Goal: Entertainment & Leisure: Consume media (video, audio)

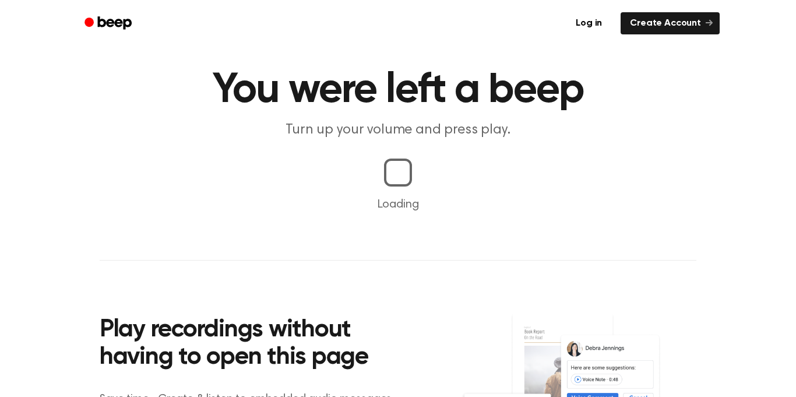
scroll to position [38, 0]
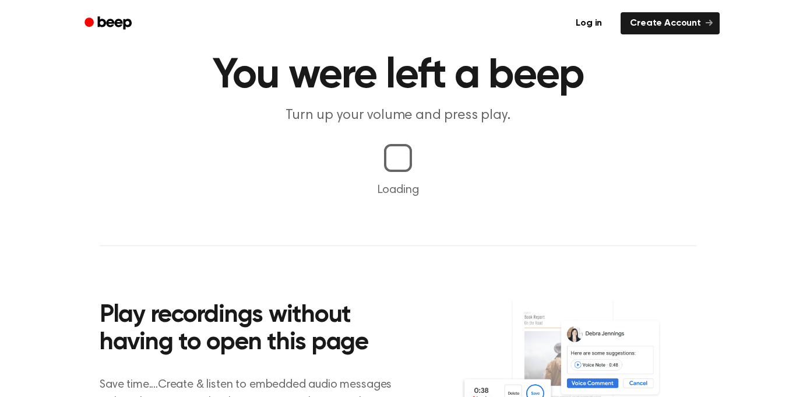
click at [394, 182] on p "Loading" at bounding box center [398, 189] width 768 height 17
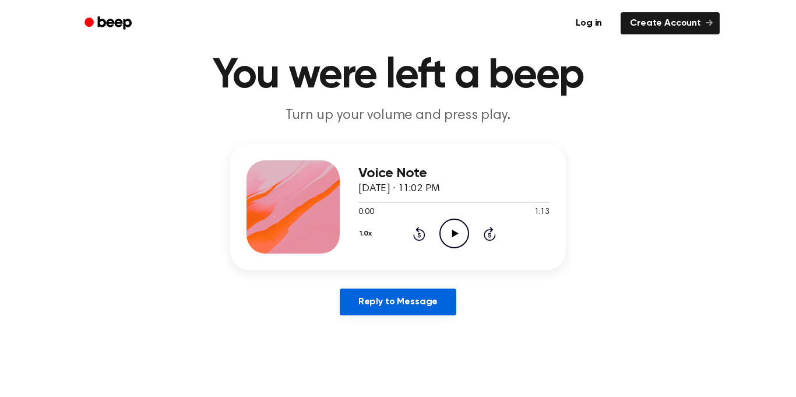
click at [393, 302] on link "Reply to Message" at bounding box center [398, 301] width 117 height 27
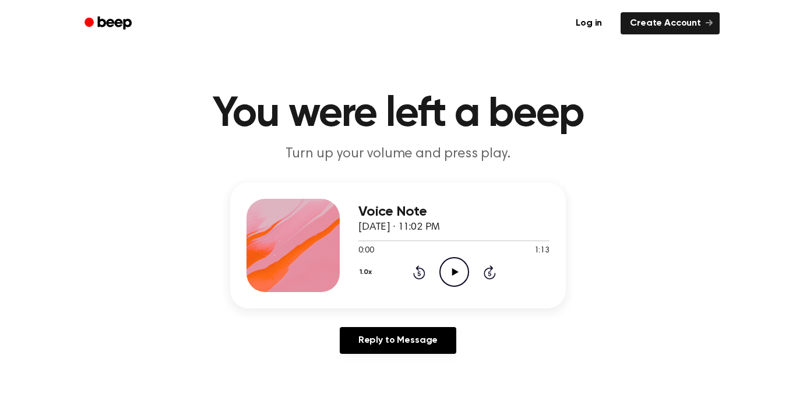
scroll to position [38, 0]
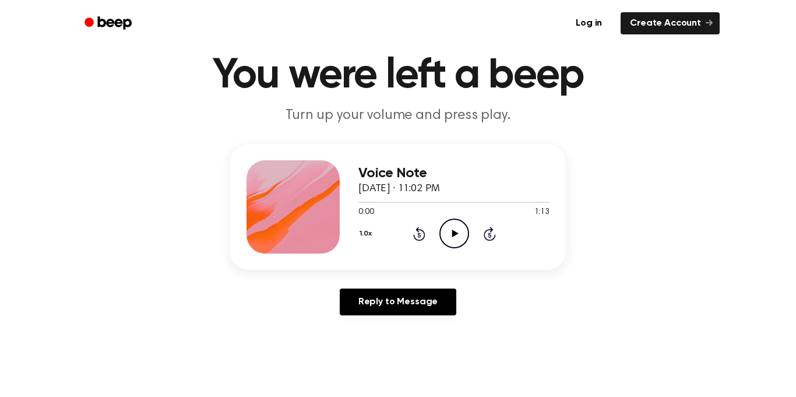
click at [454, 238] on icon "Play Audio" at bounding box center [454, 233] width 30 height 30
click at [453, 238] on icon "Pause Audio" at bounding box center [454, 233] width 30 height 30
click at [466, 228] on circle at bounding box center [454, 233] width 29 height 29
click at [460, 229] on icon "Pause Audio" at bounding box center [454, 233] width 30 height 30
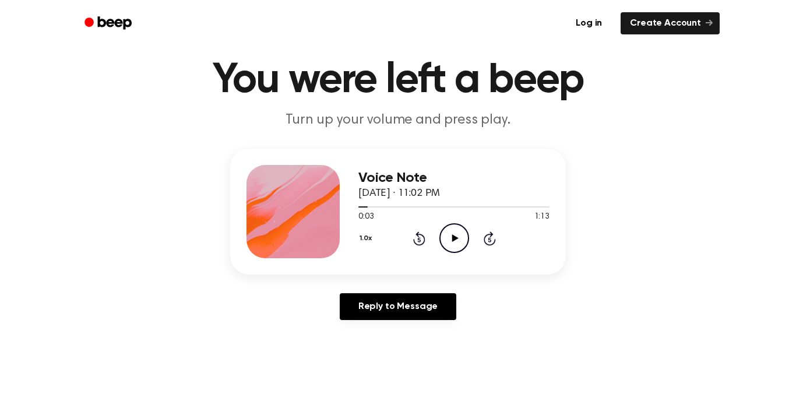
scroll to position [33, 0]
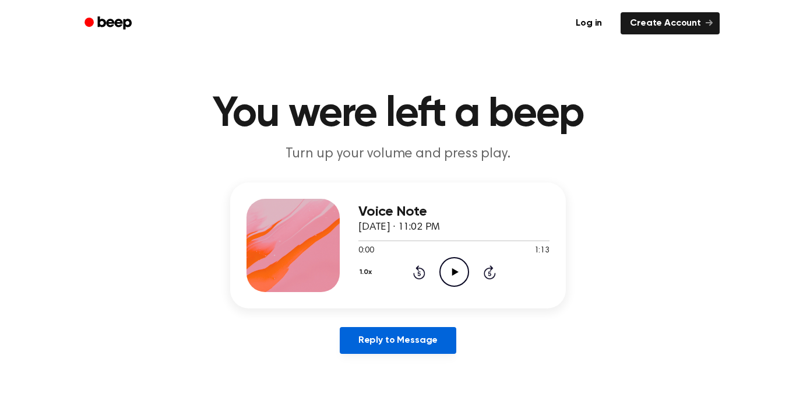
click at [443, 340] on link "Reply to Message" at bounding box center [398, 340] width 117 height 27
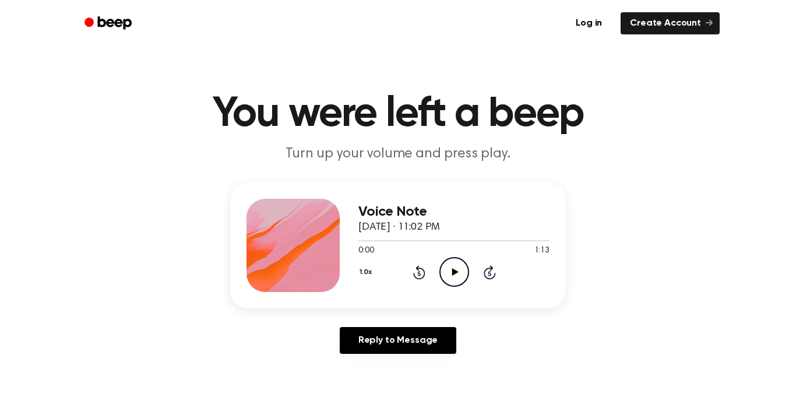
click at [147, 328] on div "Voice Note [DATE] · 11:02 PM 0:00 1:13 Your browser does not support the [objec…" at bounding box center [398, 272] width 768 height 181
click at [449, 274] on icon "Pause Audio" at bounding box center [454, 272] width 30 height 30
click at [449, 277] on icon "Play Audio" at bounding box center [454, 272] width 30 height 30
click at [451, 278] on icon "Pause Audio" at bounding box center [454, 272] width 30 height 30
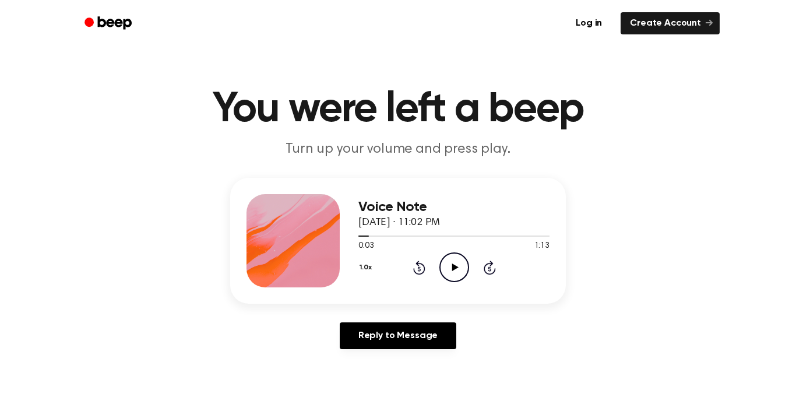
scroll to position [6, 0]
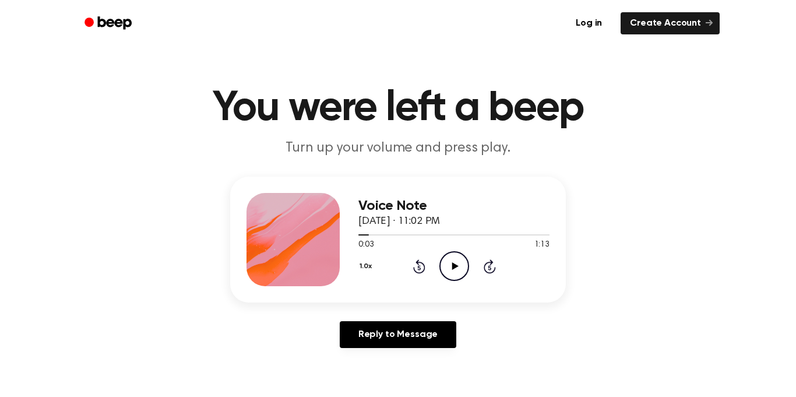
click at [459, 263] on icon "Play Audio" at bounding box center [454, 266] width 30 height 30
click at [459, 263] on icon "Pause Audio" at bounding box center [454, 266] width 30 height 30
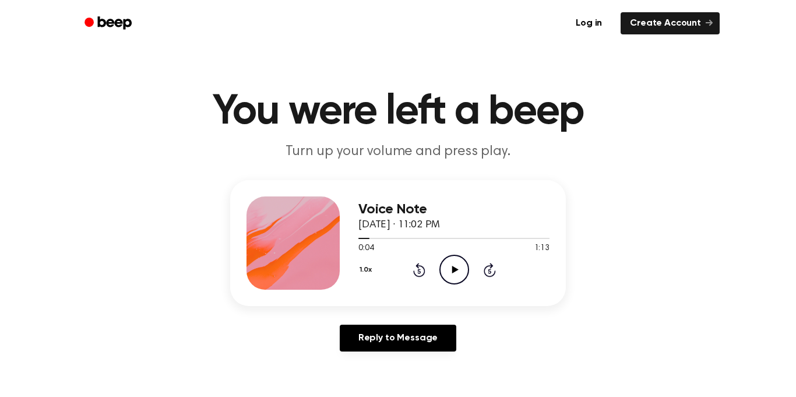
scroll to position [0, 0]
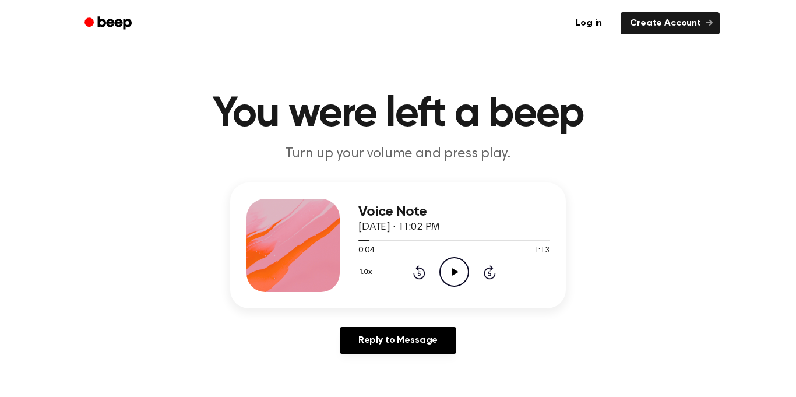
click at [456, 272] on icon at bounding box center [455, 272] width 6 height 8
drag, startPoint x: 456, startPoint y: 272, endPoint x: 447, endPoint y: 280, distance: 12.0
click at [447, 280] on icon "Pause Audio" at bounding box center [454, 272] width 30 height 30
click at [418, 277] on icon "Rewind 5 seconds" at bounding box center [419, 272] width 13 height 15
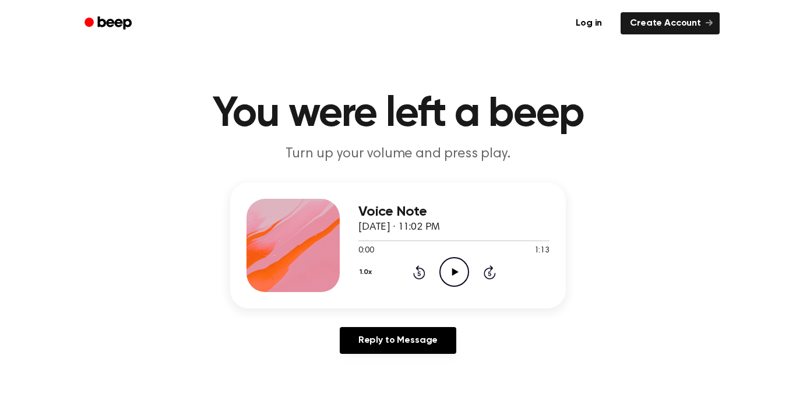
click at [466, 270] on div "Voice Note [DATE] · 11:02 PM 0:00 1:13 Your browser does not support the [objec…" at bounding box center [398, 272] width 768 height 181
click at [458, 276] on icon "Play Audio" at bounding box center [454, 272] width 30 height 30
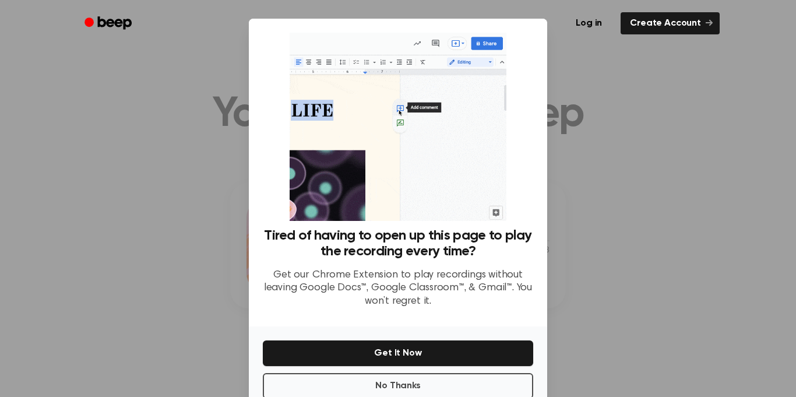
click at [614, 228] on div at bounding box center [398, 198] width 796 height 397
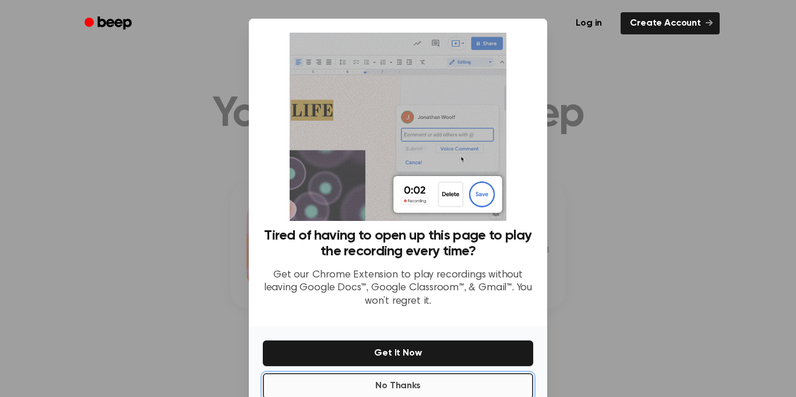
click at [434, 379] on button "No Thanks" at bounding box center [398, 386] width 270 height 26
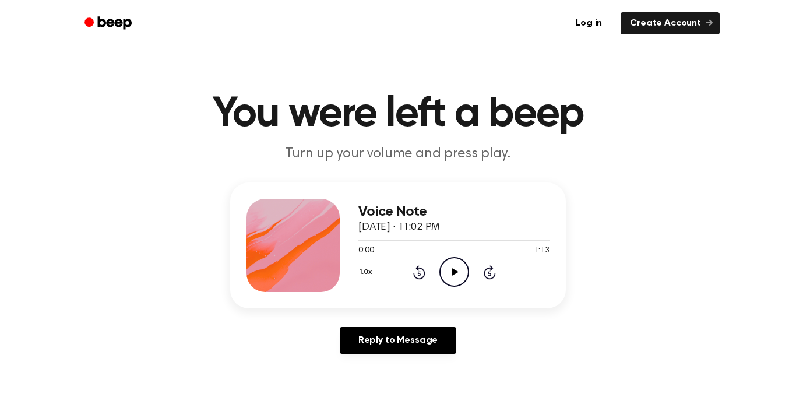
click at [456, 270] on icon "Play Audio" at bounding box center [454, 272] width 30 height 30
click at [456, 270] on icon at bounding box center [454, 272] width 5 height 8
click at [421, 273] on icon "Rewind 5 seconds" at bounding box center [419, 272] width 13 height 15
click at [457, 273] on icon "Play Audio" at bounding box center [454, 272] width 30 height 30
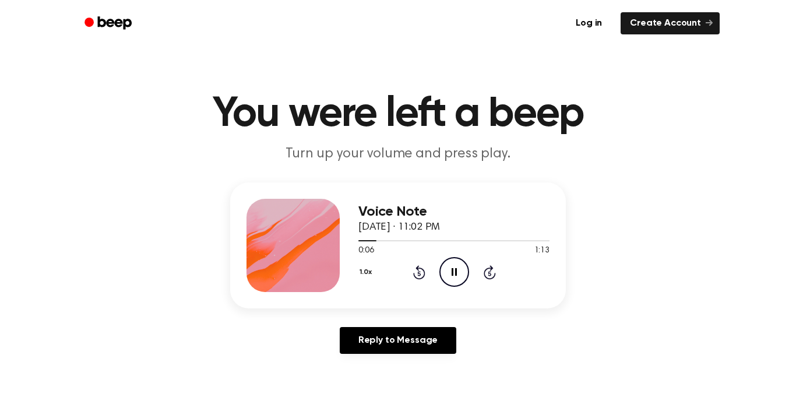
click at [420, 274] on icon "Rewind 5 seconds" at bounding box center [419, 272] width 13 height 15
click at [442, 272] on icon "Pause Audio" at bounding box center [454, 272] width 30 height 30
click at [442, 272] on icon "Play Audio" at bounding box center [454, 272] width 30 height 30
click at [423, 267] on icon "Rewind 5 seconds" at bounding box center [419, 272] width 13 height 15
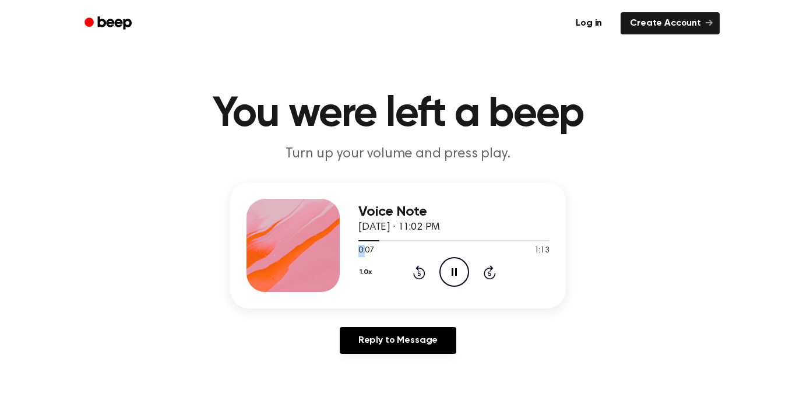
drag, startPoint x: 365, startPoint y: 246, endPoint x: 355, endPoint y: 246, distance: 9.9
click at [355, 246] on div "Voice Note [DATE] · 11:02 PM 0:07 1:13 Your browser does not support the [objec…" at bounding box center [398, 245] width 336 height 126
click at [454, 278] on icon "Pause Audio" at bounding box center [454, 272] width 30 height 30
click at [416, 281] on div "1.0x Rewind 5 seconds Play Audio Skip 5 seconds" at bounding box center [453, 272] width 191 height 30
click at [419, 279] on icon at bounding box center [419, 272] width 12 height 14
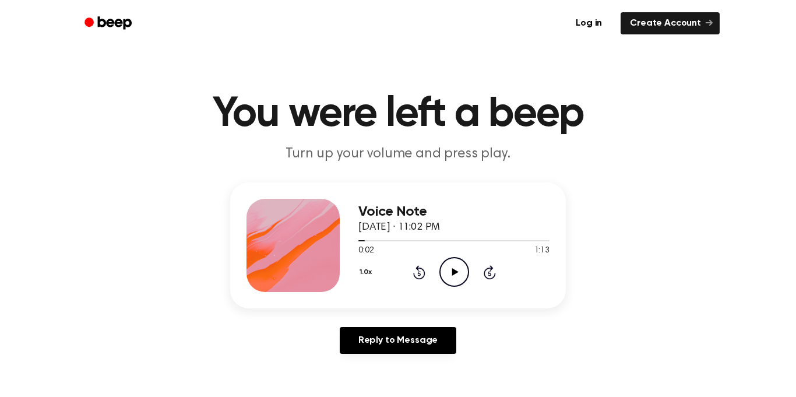
click at [421, 277] on icon at bounding box center [419, 272] width 12 height 14
